Goal: Find specific fact: Find specific fact

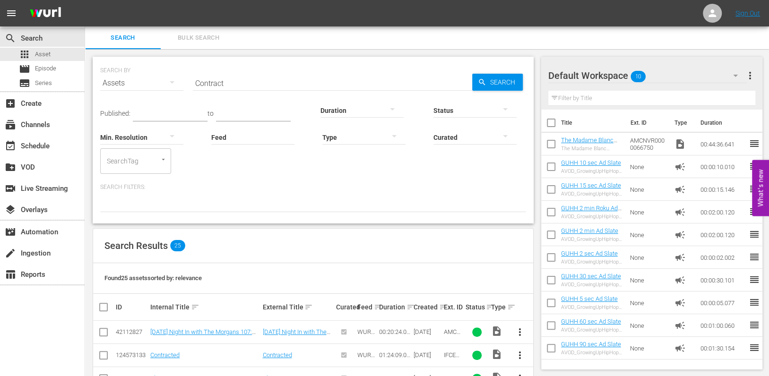
click at [377, 88] on div "Duration" at bounding box center [361, 104] width 83 height 34
click at [376, 82] on input "Contract" at bounding box center [332, 83] width 279 height 23
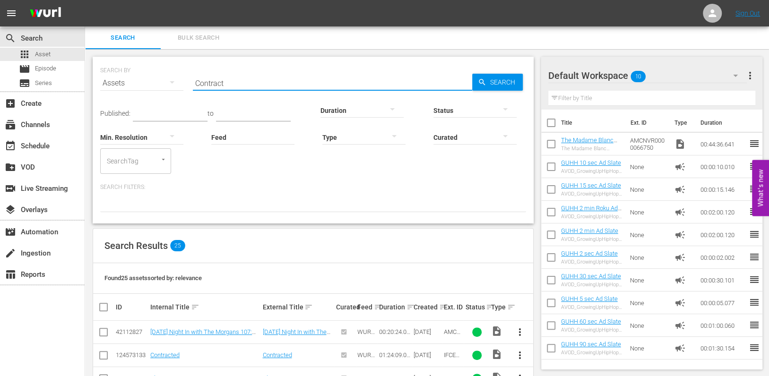
click at [376, 82] on input "Contract" at bounding box center [332, 83] width 279 height 23
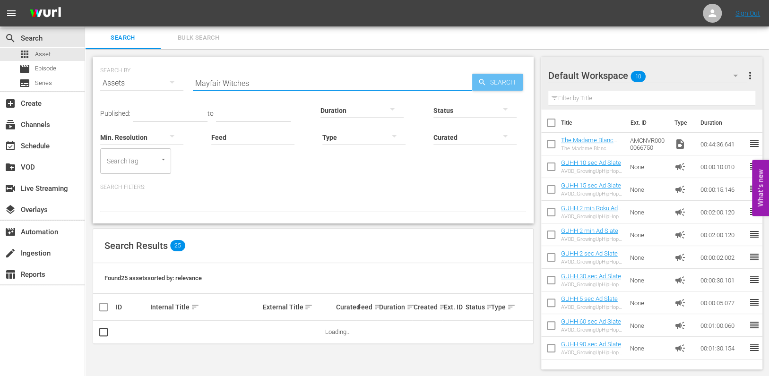
click at [482, 85] on icon "button" at bounding box center [482, 82] width 9 height 9
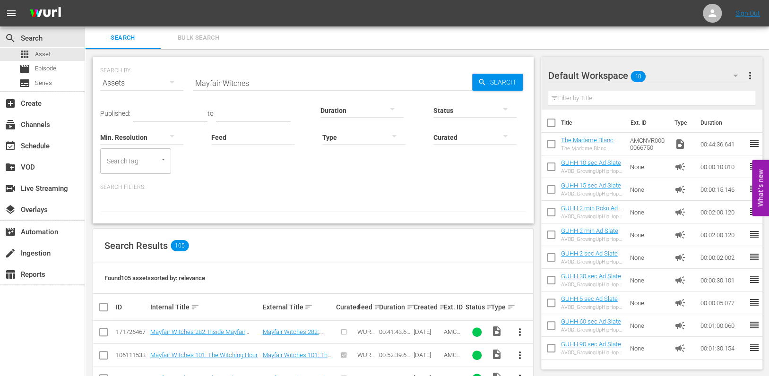
click at [36, 341] on div "search Search apps Asset movie Episode subtitles Series add_box Create subscrip…" at bounding box center [42, 214] width 85 height 376
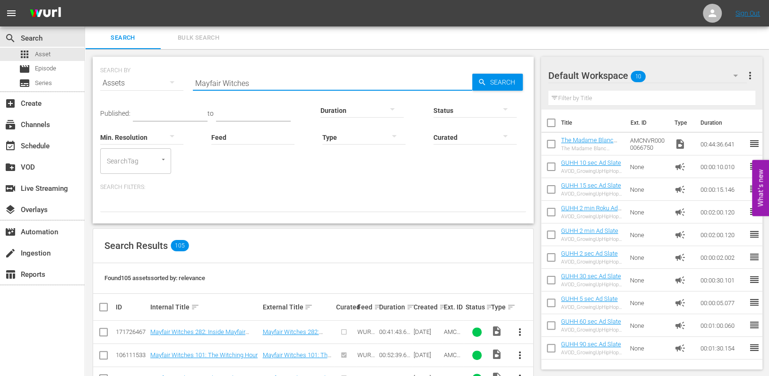
click at [281, 86] on input "Mayfair Witches" at bounding box center [332, 83] width 279 height 23
type input "Mayfair Witches 101"
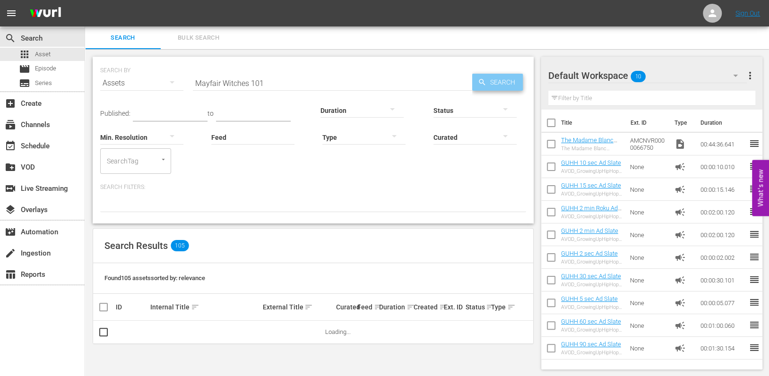
click at [493, 81] on span "Search" at bounding box center [504, 82] width 36 height 17
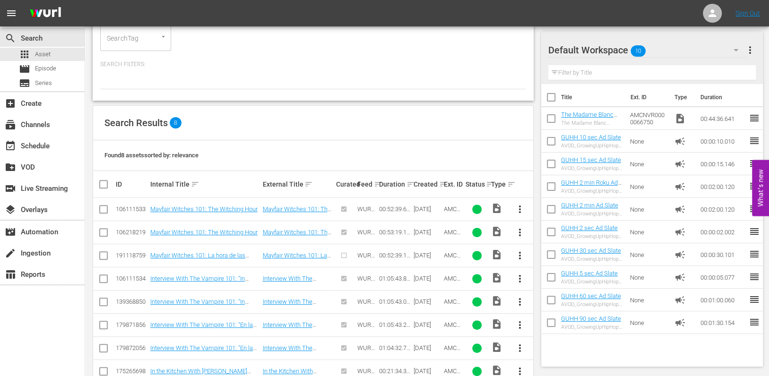
scroll to position [126, 0]
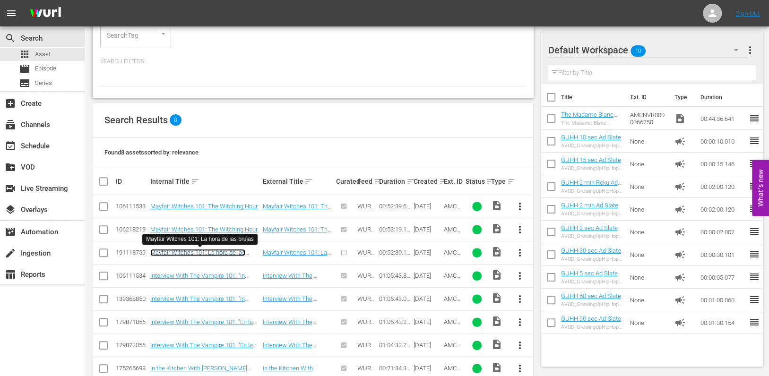
click at [207, 251] on link "Mayfair Witches 101: La hora de las brujas" at bounding box center [197, 256] width 95 height 14
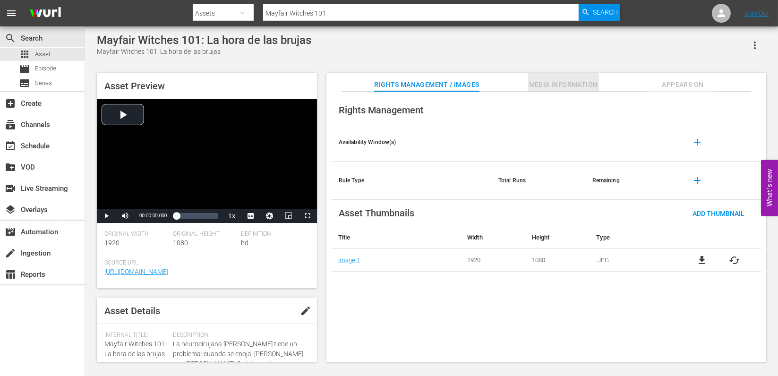
click at [578, 85] on span "Media Information" at bounding box center [563, 85] width 71 height 12
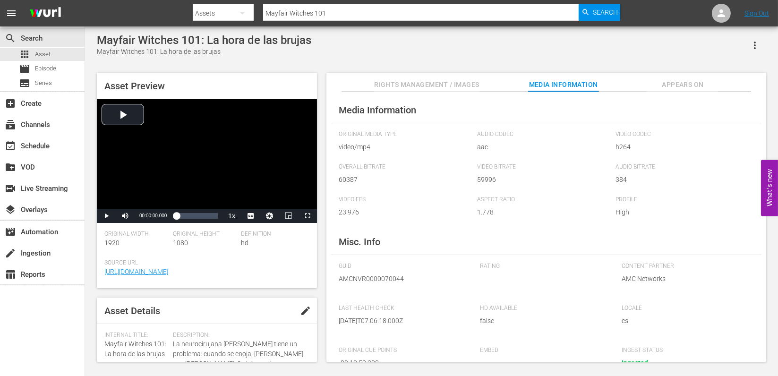
click at [373, 278] on span "AMCNVR0000070044" at bounding box center [403, 279] width 128 height 10
copy span "AMCNVR0000070044"
